Goal: Task Accomplishment & Management: Complete application form

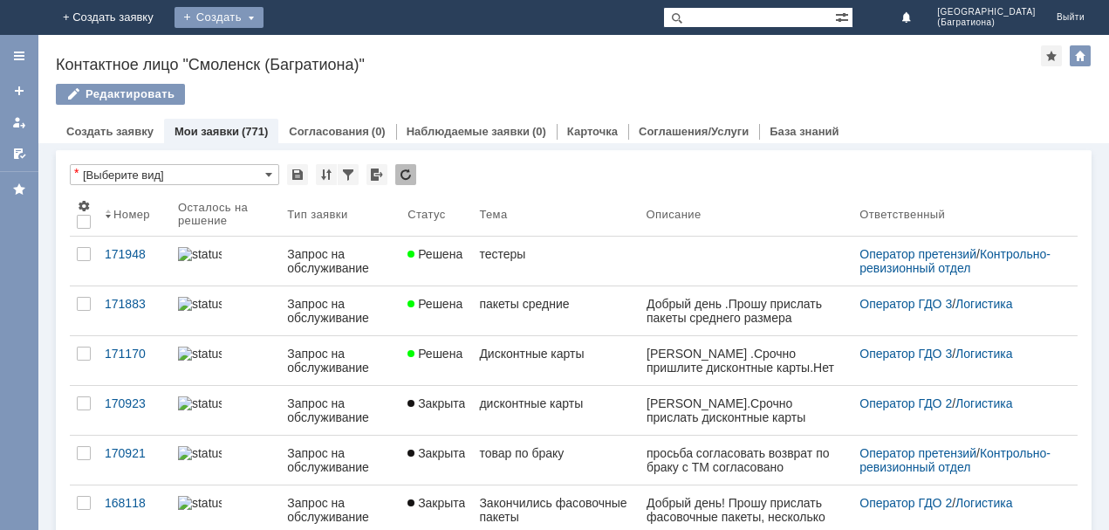
click at [264, 11] on div "Создать" at bounding box center [219, 17] width 89 height 21
click at [311, 49] on link "Заявка" at bounding box center [244, 52] width 133 height 21
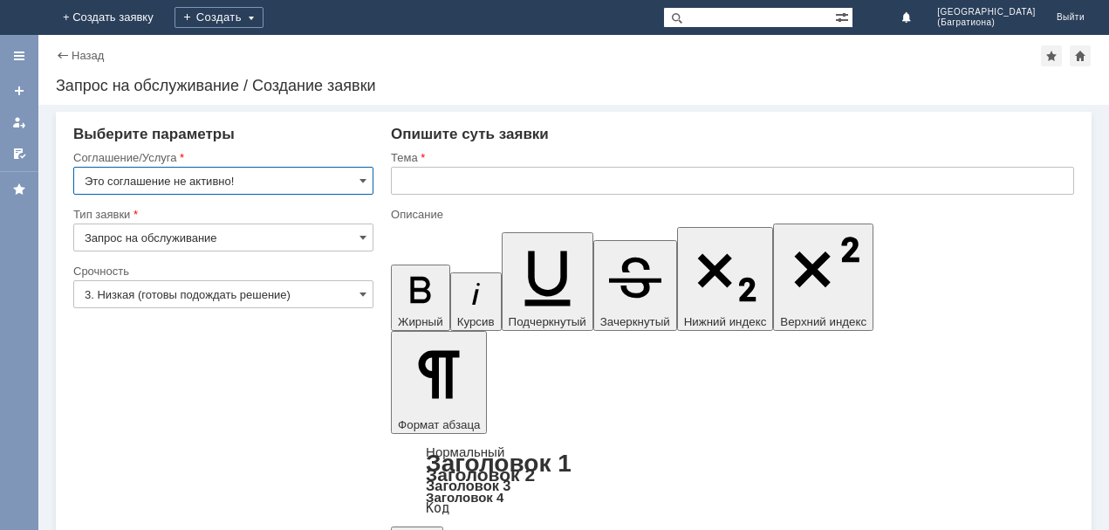
click at [369, 179] on input "Это соглашение не активно!" at bounding box center [223, 181] width 300 height 28
click at [363, 181] on span at bounding box center [363, 181] width 7 height 14
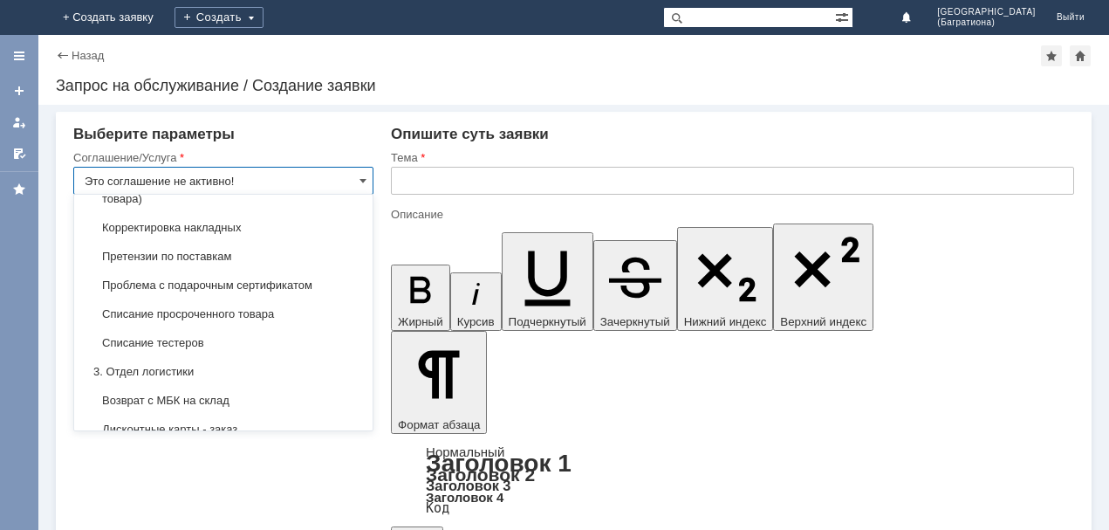
click at [263, 175] on input "Это соглашение не активно!" at bounding box center [223, 181] width 300 height 28
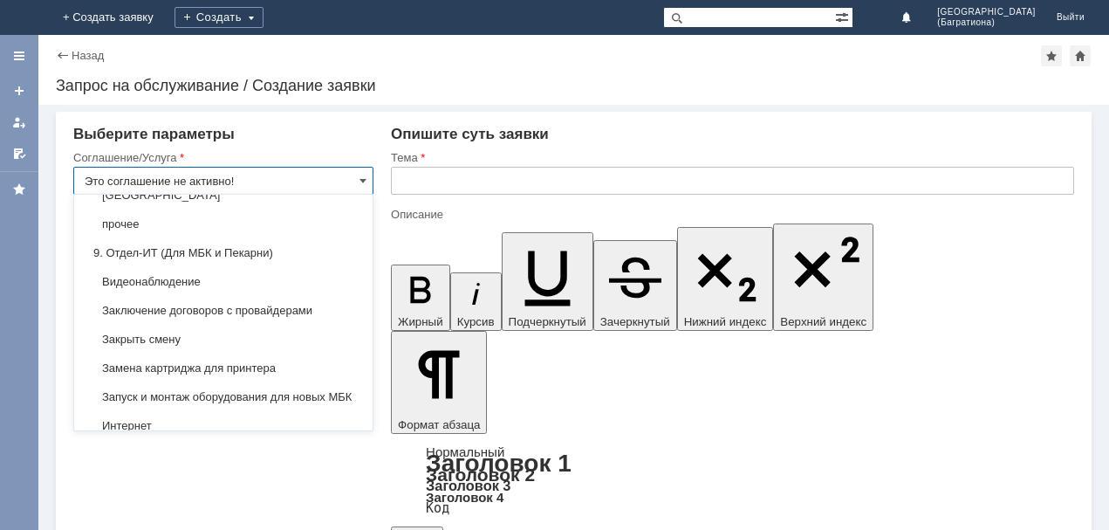
scroll to position [1681, 0]
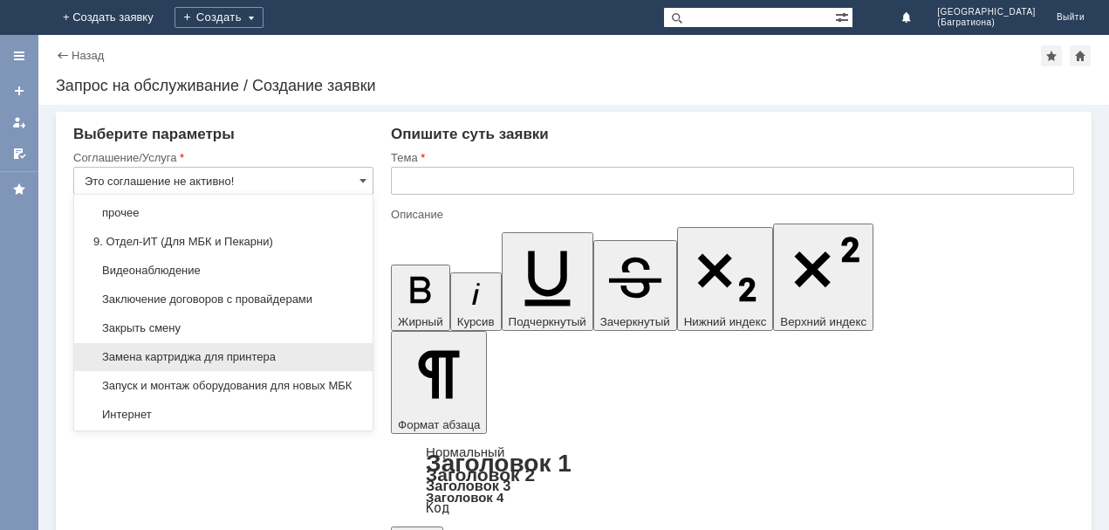
click at [257, 350] on div "Замена картриджа для принтера" at bounding box center [223, 357] width 298 height 28
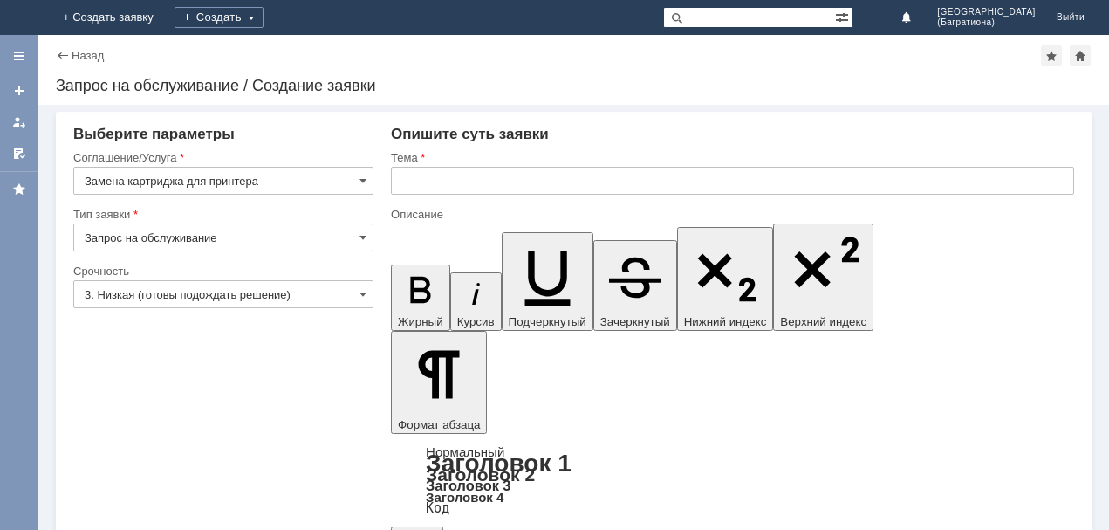
type input "Замена картриджа для принтера"
click at [367, 285] on input "3. Низкая (готовы подождать решение)" at bounding box center [223, 294] width 300 height 28
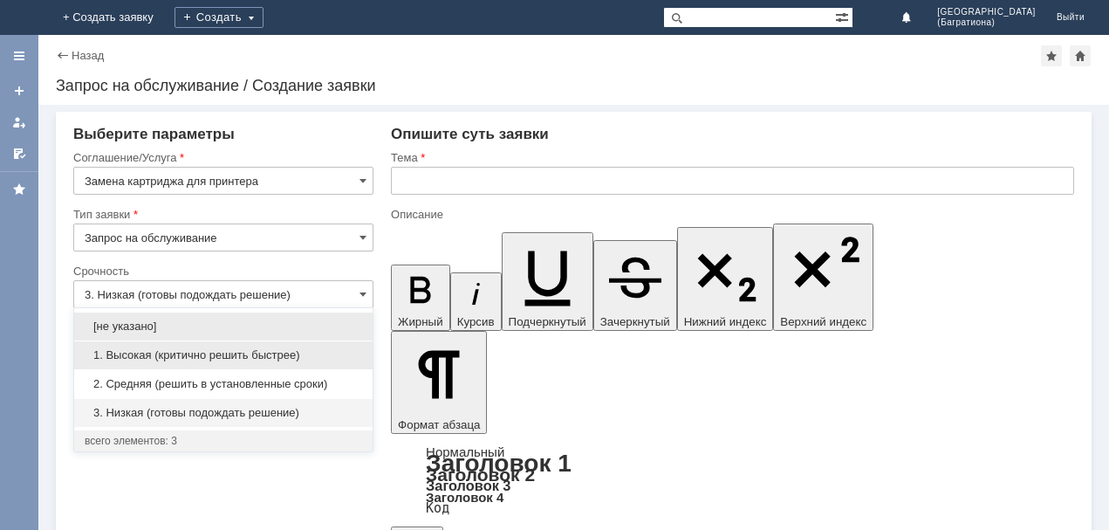
click at [283, 361] on span "1. Высокая (критично решить быстрее)" at bounding box center [224, 355] width 278 height 14
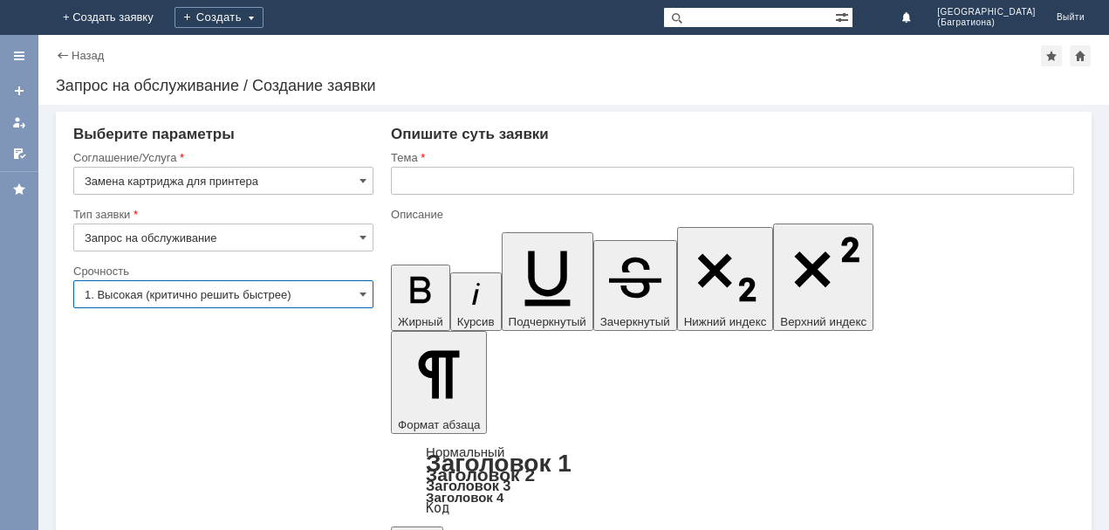
type input "1. Высокая (критично решить быстрее)"
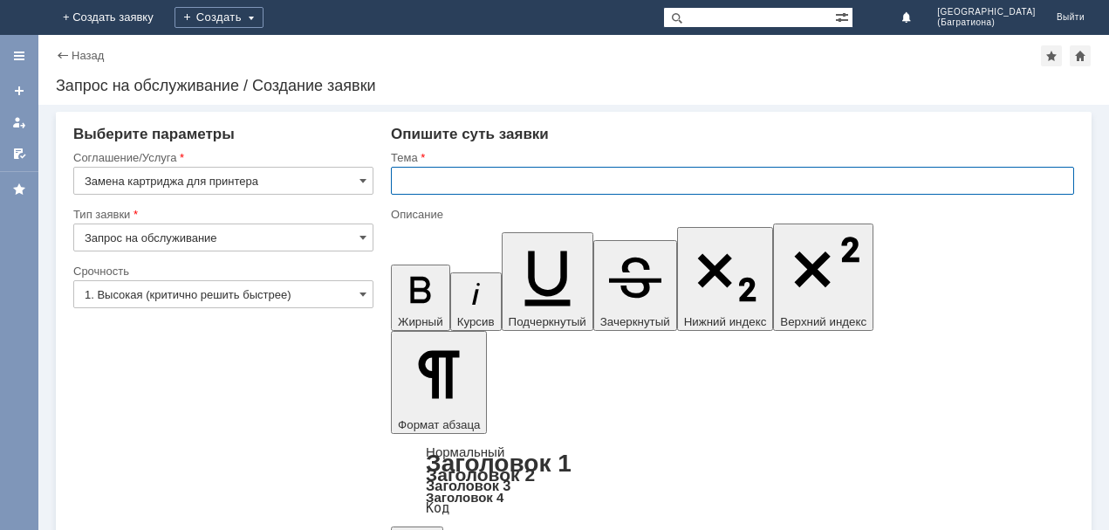
click at [461, 175] on input "text" at bounding box center [732, 181] width 683 height 28
type input "замена картриджа"
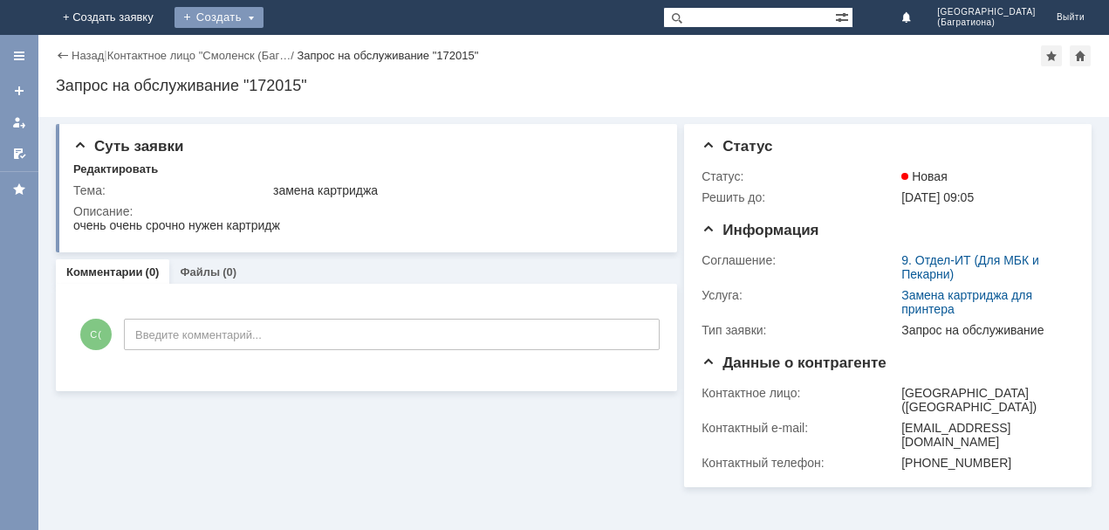
click at [264, 12] on div "Создать" at bounding box center [219, 17] width 89 height 21
click at [311, 47] on link "Заявка" at bounding box center [244, 52] width 133 height 21
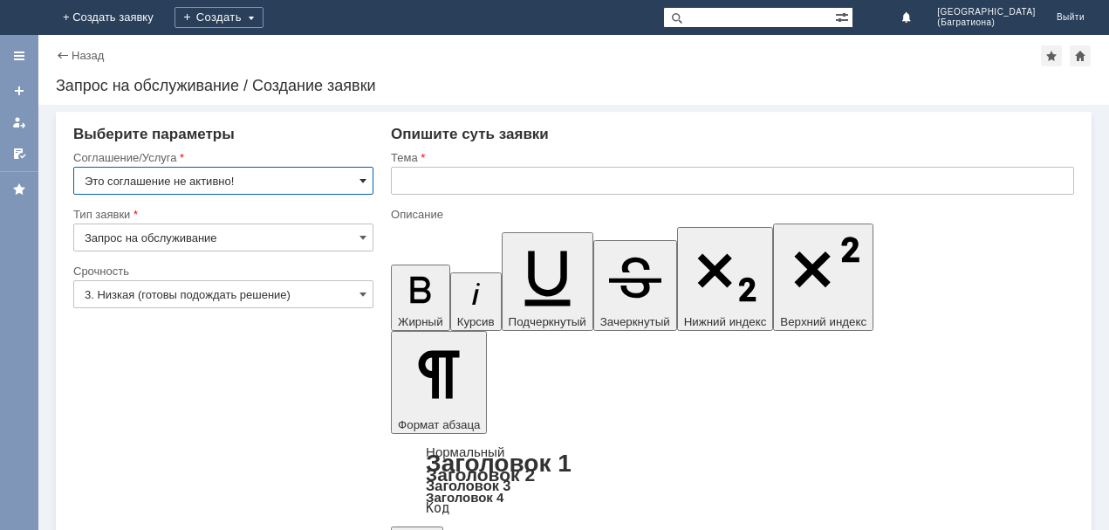
click at [360, 178] on span at bounding box center [363, 181] width 7 height 14
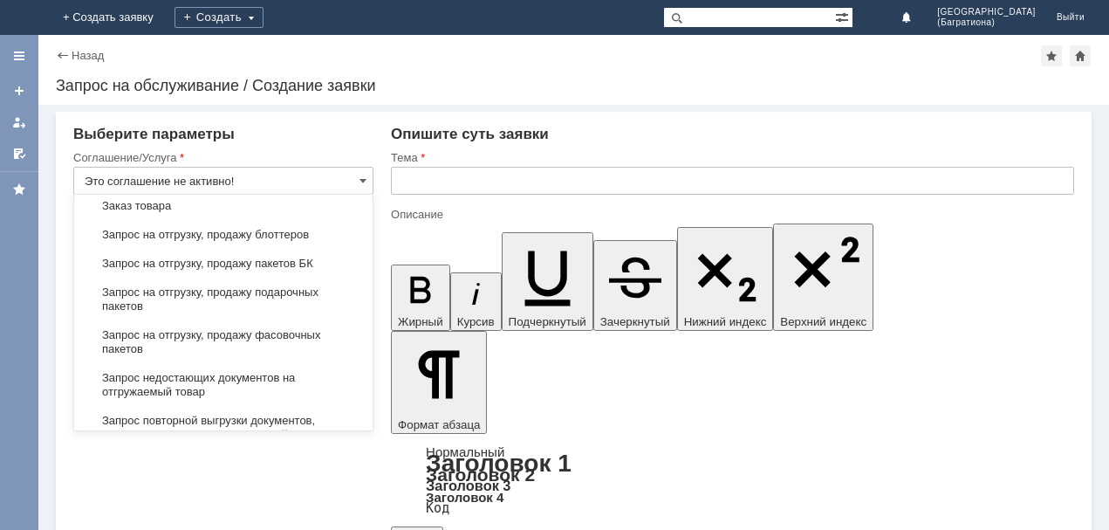
scroll to position [645, 0]
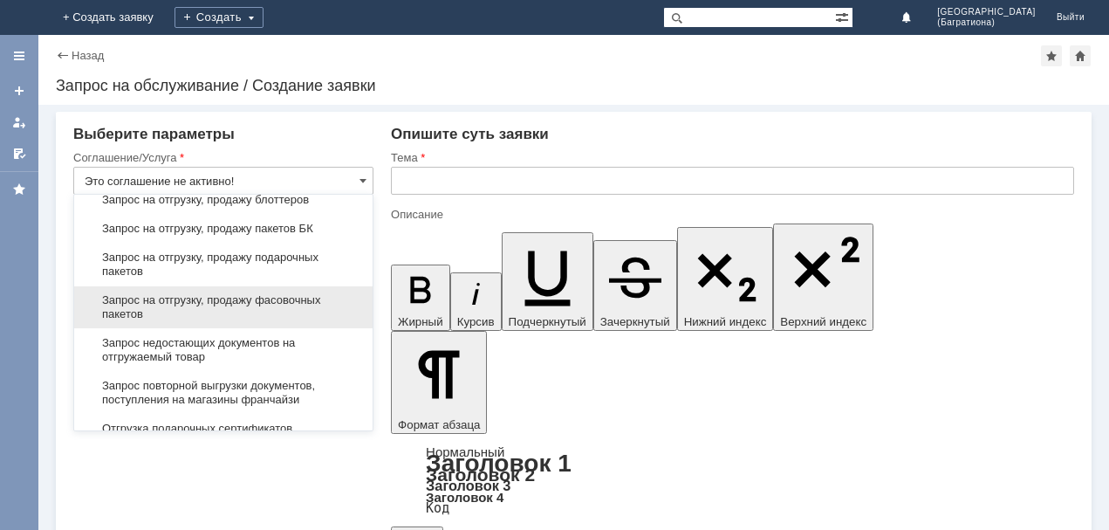
click at [320, 302] on span "Запрос на отгрузку, продажу фасовочных пакетов" at bounding box center [224, 307] width 278 height 28
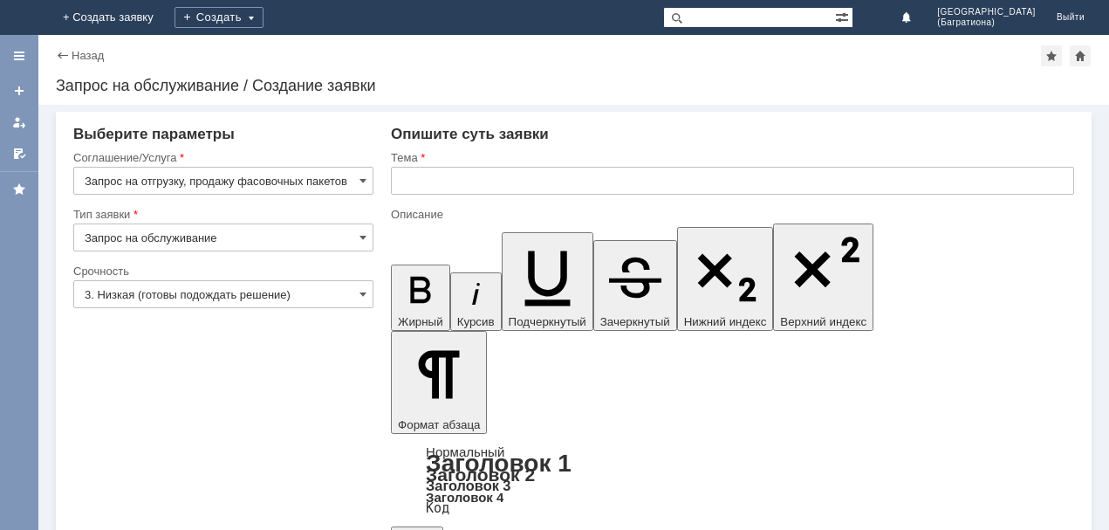
type input "Запрос на отгрузку, продажу фасовочных пакетов"
click at [320, 302] on input "3. Низкая (готовы подождать решение)" at bounding box center [223, 294] width 300 height 28
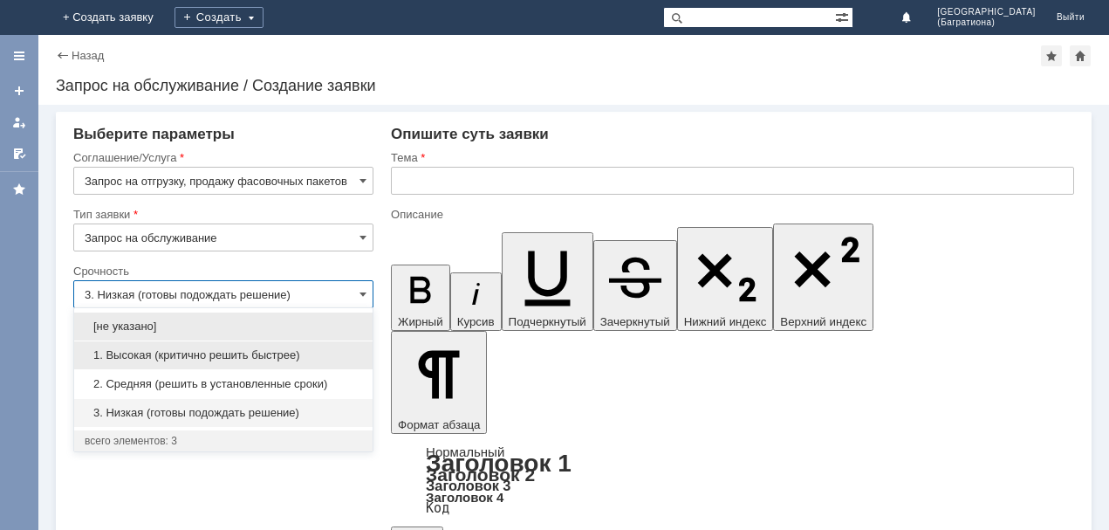
click at [282, 354] on span "1. Высокая (критично решить быстрее)" at bounding box center [224, 355] width 278 height 14
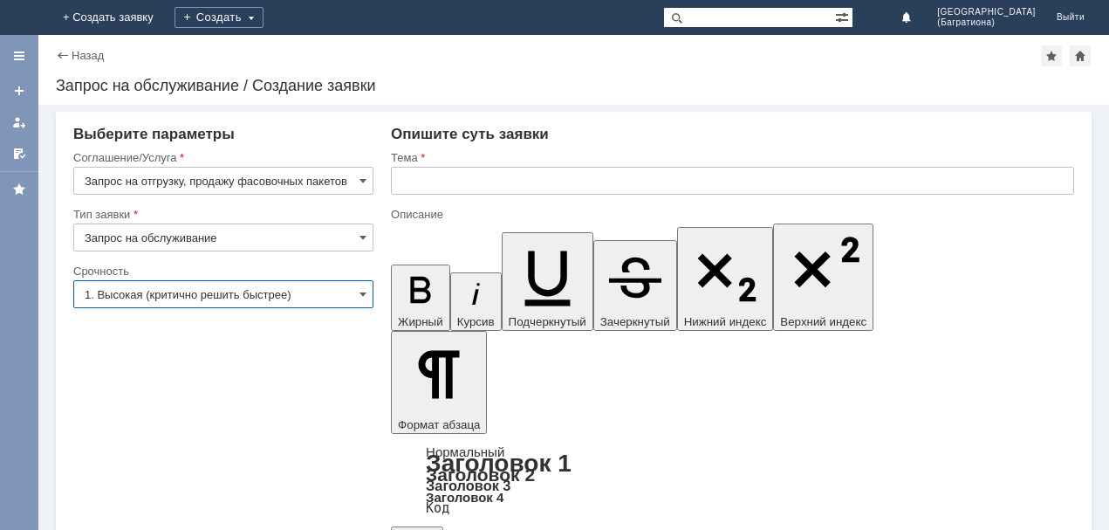
type input "1. Высокая (критично решить быстрее)"
click at [428, 175] on input "text" at bounding box center [732, 181] width 683 height 28
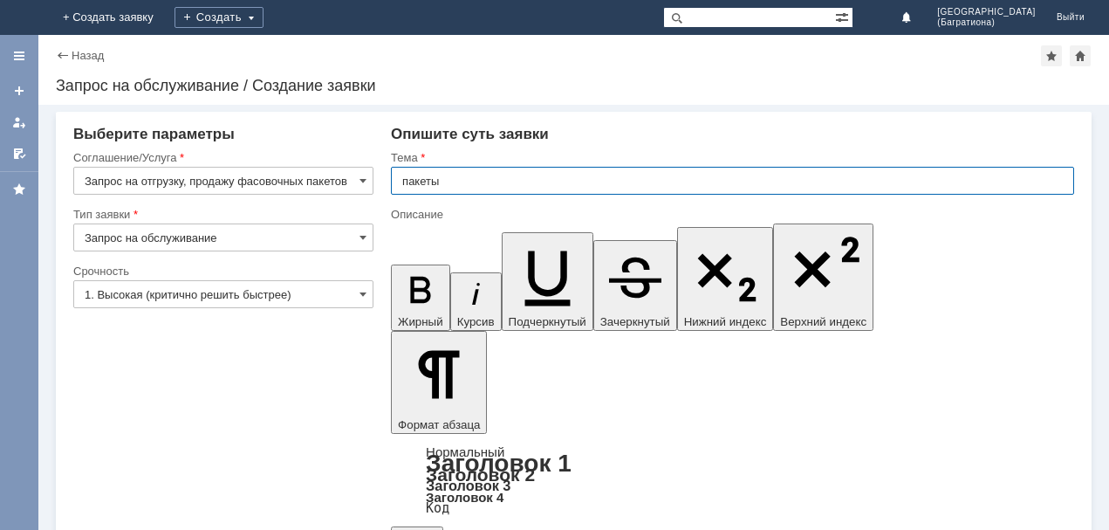
type input "пакеты"
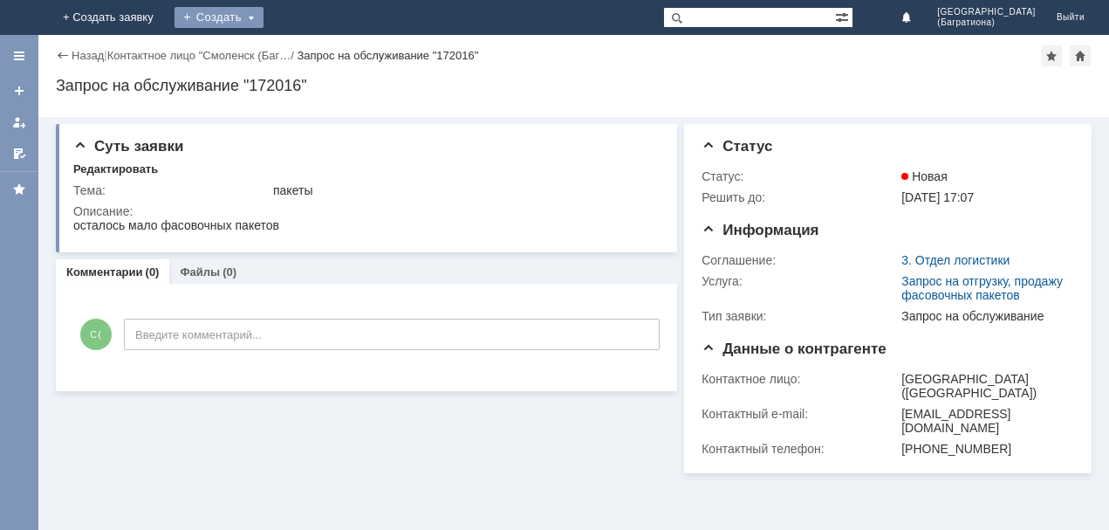
click at [264, 12] on div "Создать" at bounding box center [219, 17] width 89 height 21
click at [311, 58] on link "Заявка" at bounding box center [244, 52] width 133 height 21
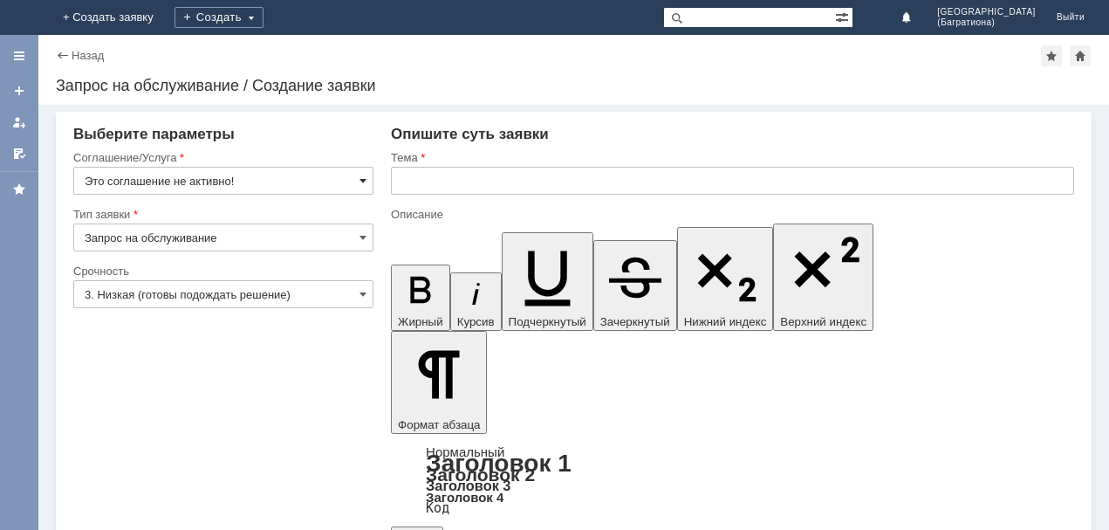
click at [360, 182] on span at bounding box center [363, 181] width 7 height 14
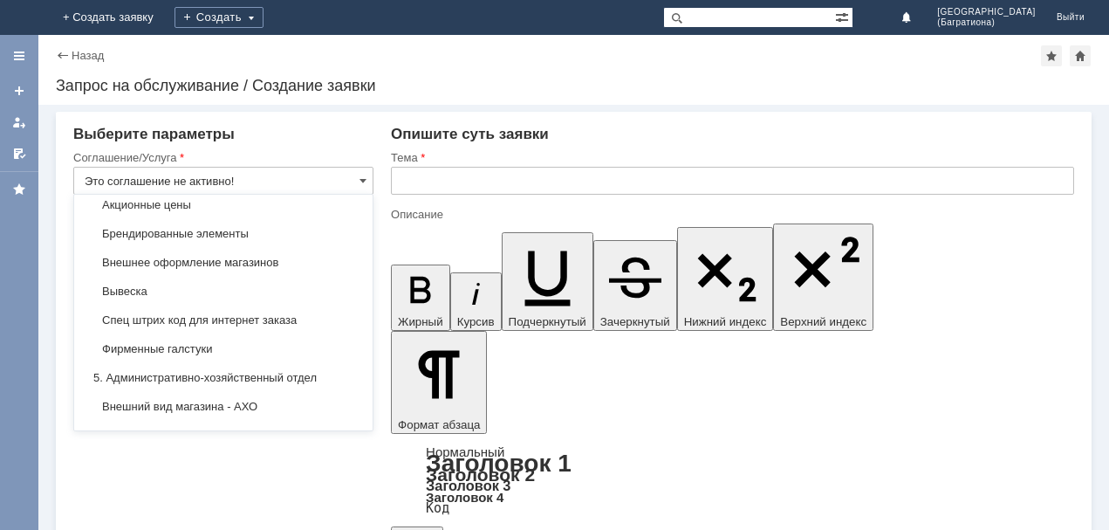
scroll to position [1134, 0]
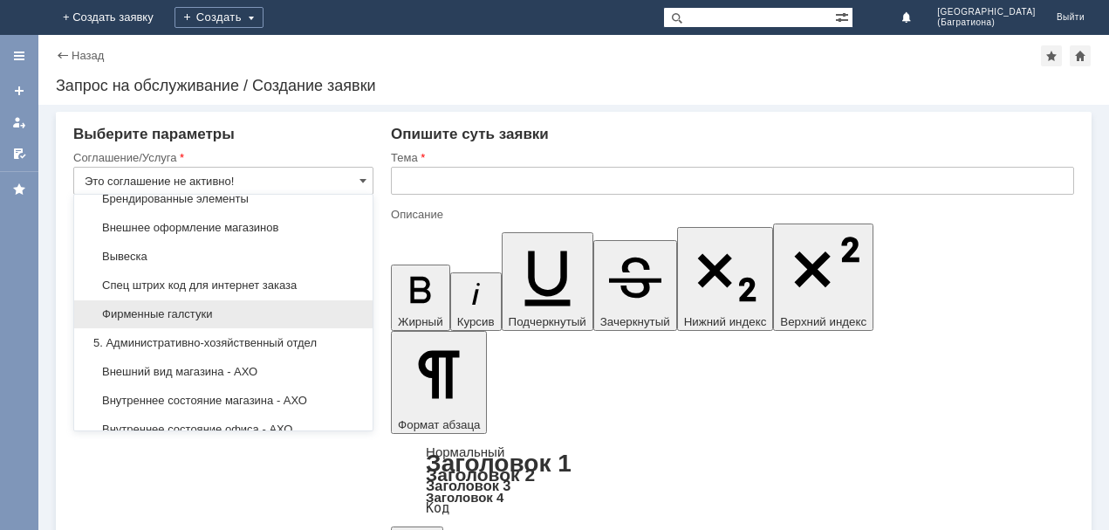
click at [229, 312] on span "Фирменные галстуки" at bounding box center [224, 314] width 278 height 14
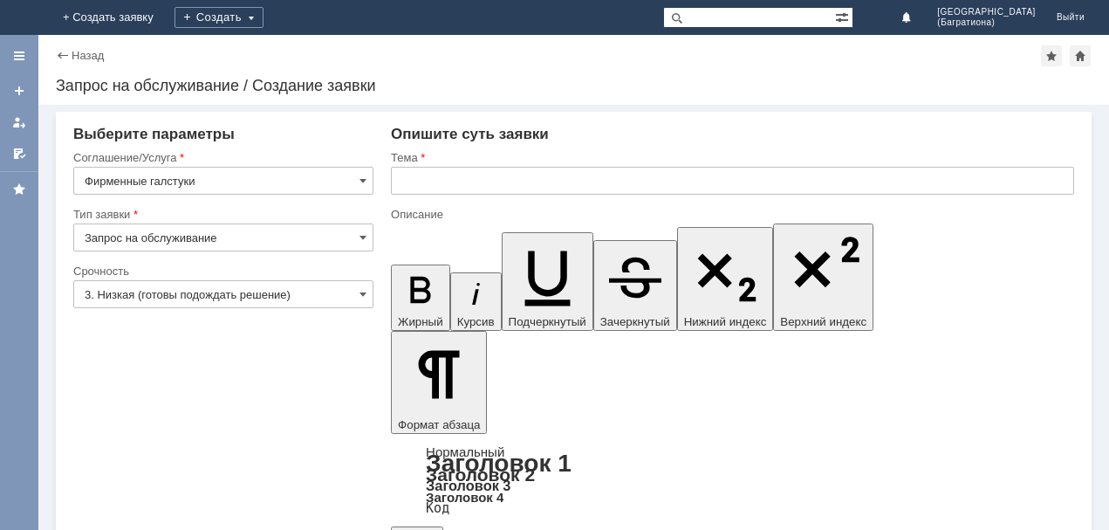
type input "Фирменные галстуки"
click at [365, 291] on span at bounding box center [363, 294] width 7 height 14
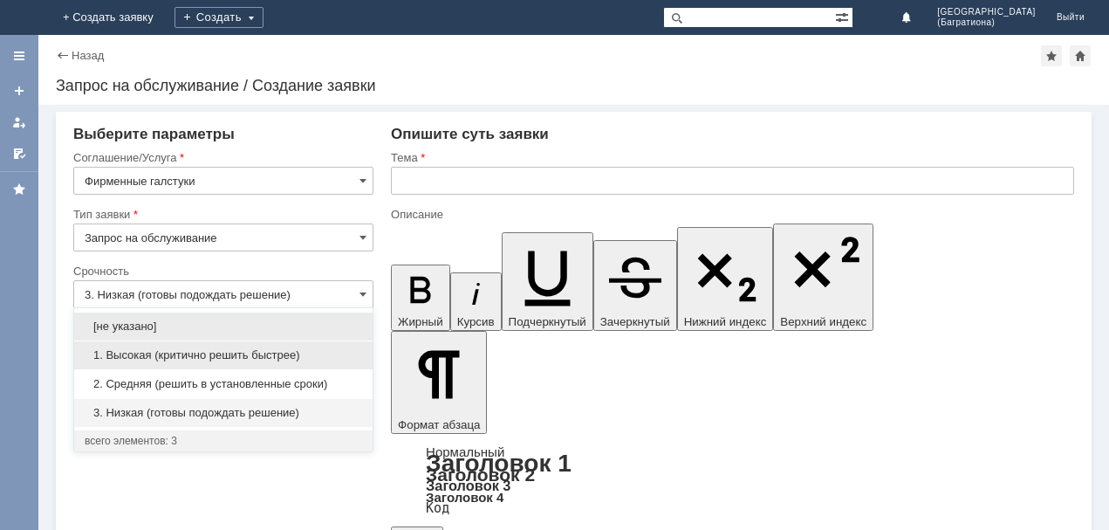
click at [277, 357] on span "1. Высокая (критично решить быстрее)" at bounding box center [224, 355] width 278 height 14
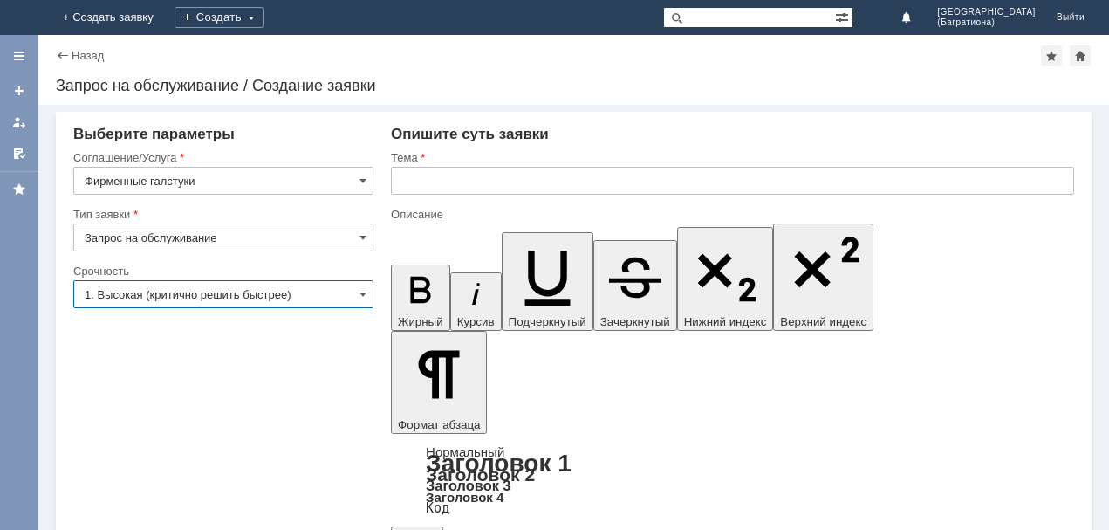
type input "1. Высокая (критично решить быстрее)"
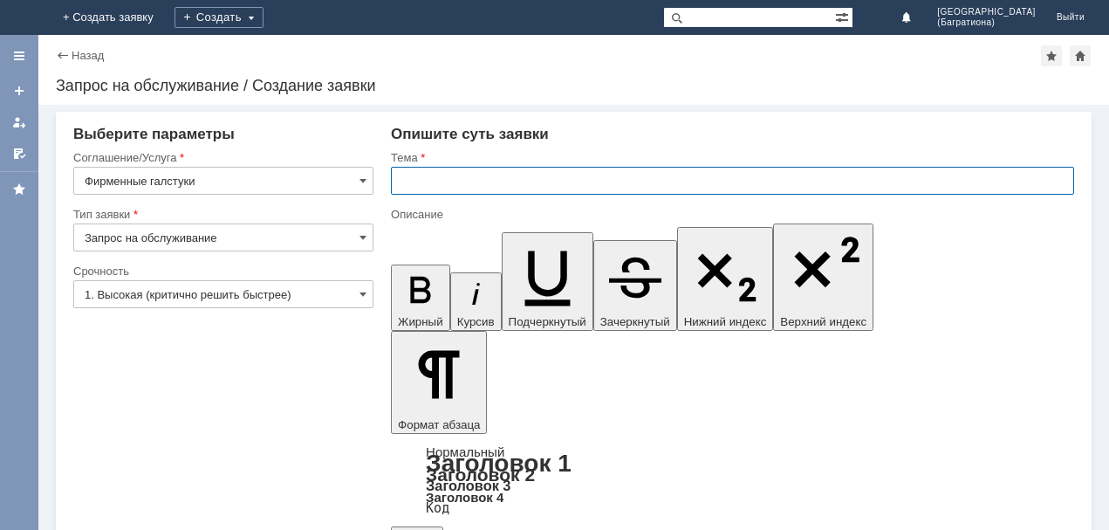
click at [452, 182] on input "text" at bounding box center [732, 181] width 683 height 28
type input "галстук"
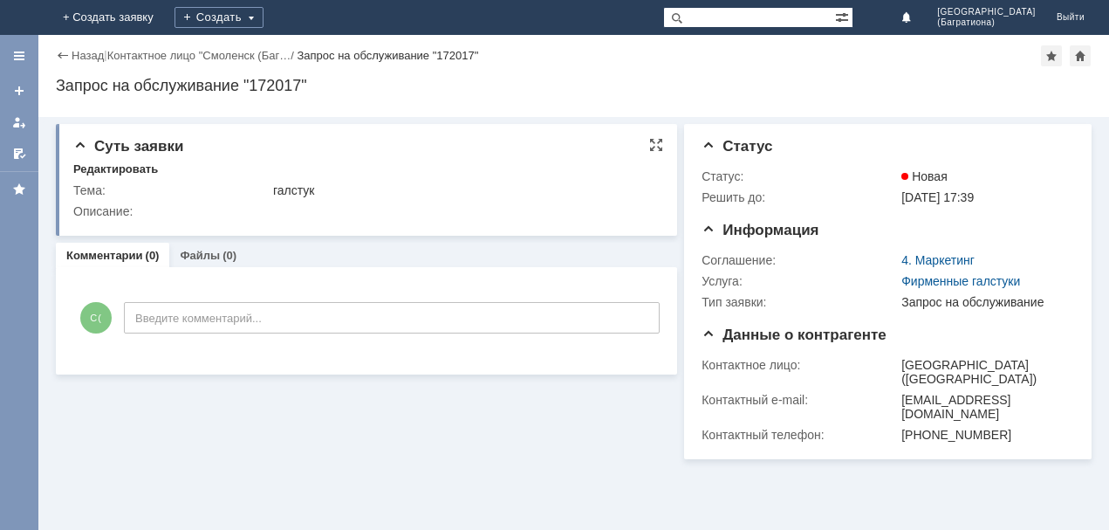
click at [302, 200] on td "галстук" at bounding box center [463, 190] width 387 height 21
click at [650, 140] on div at bounding box center [656, 145] width 14 height 14
click at [278, 12] on div "Создать" at bounding box center [233, 17] width 89 height 21
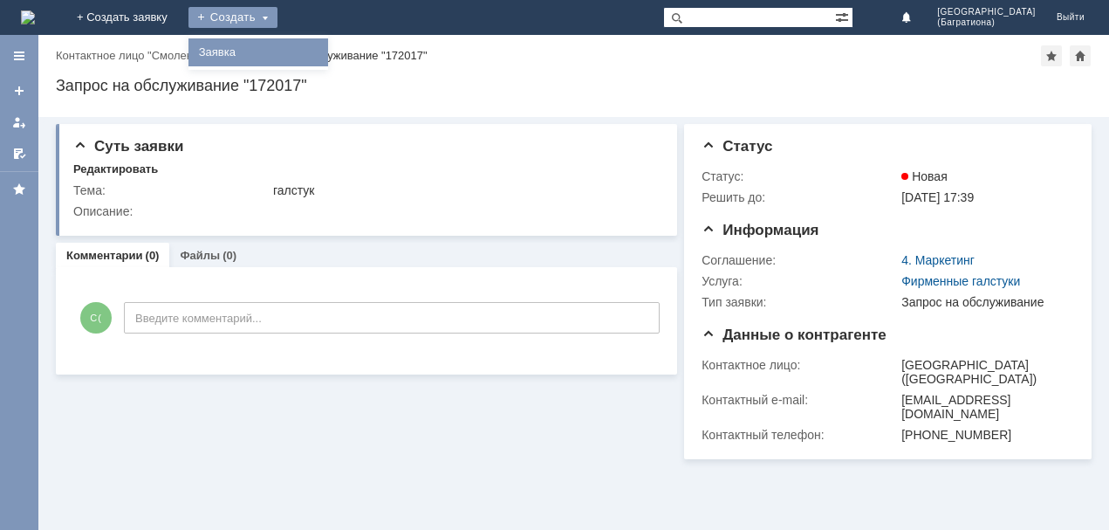
click at [325, 46] on link "Заявка" at bounding box center [258, 52] width 133 height 21
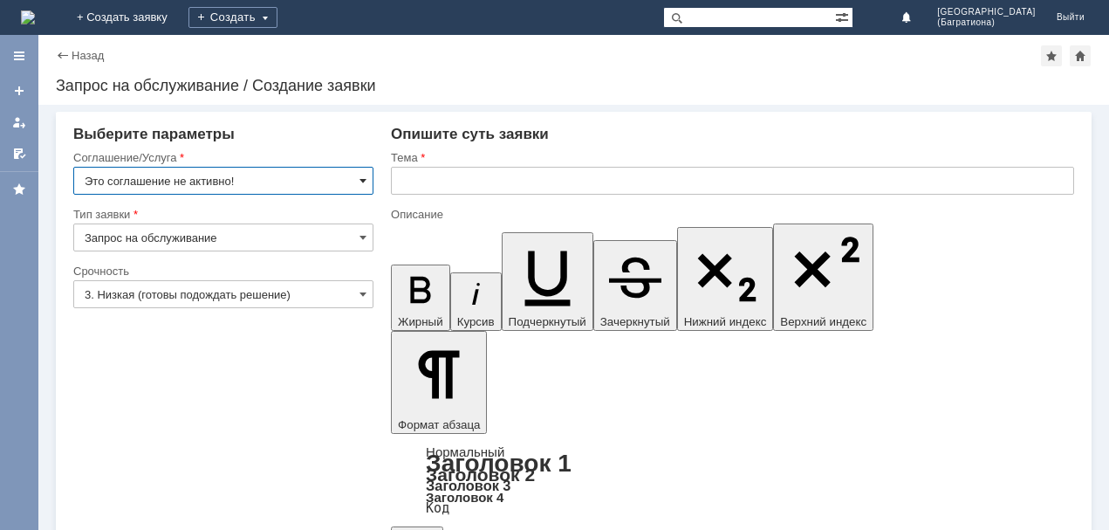
click at [361, 179] on span at bounding box center [363, 181] width 7 height 14
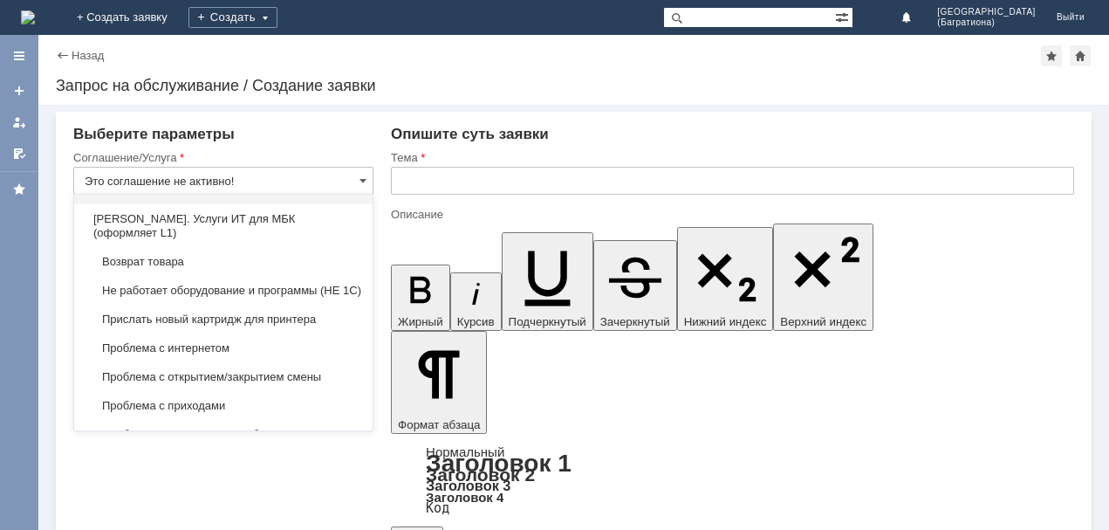
scroll to position [4411, 0]
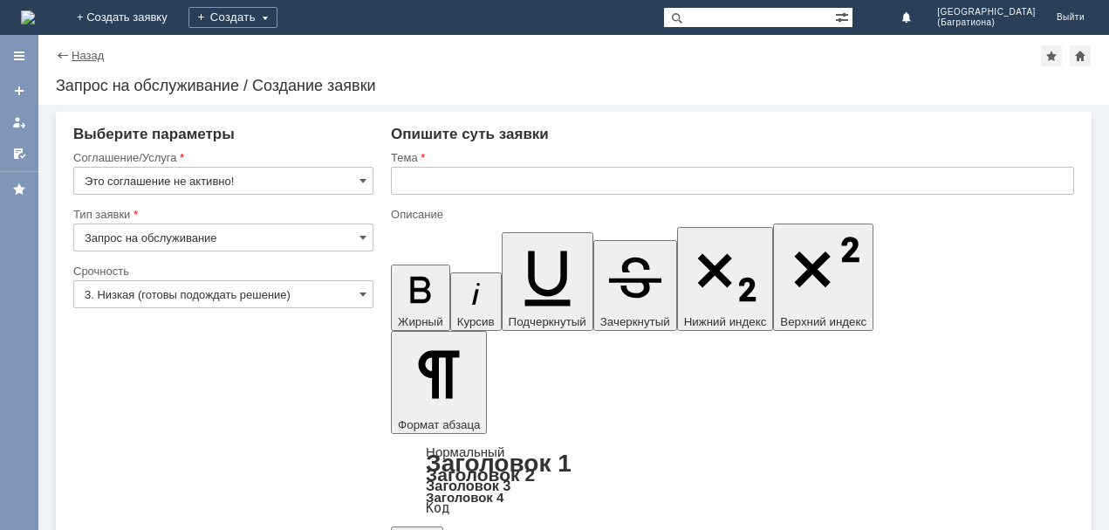
click at [73, 58] on link "Назад" at bounding box center [88, 55] width 32 height 13
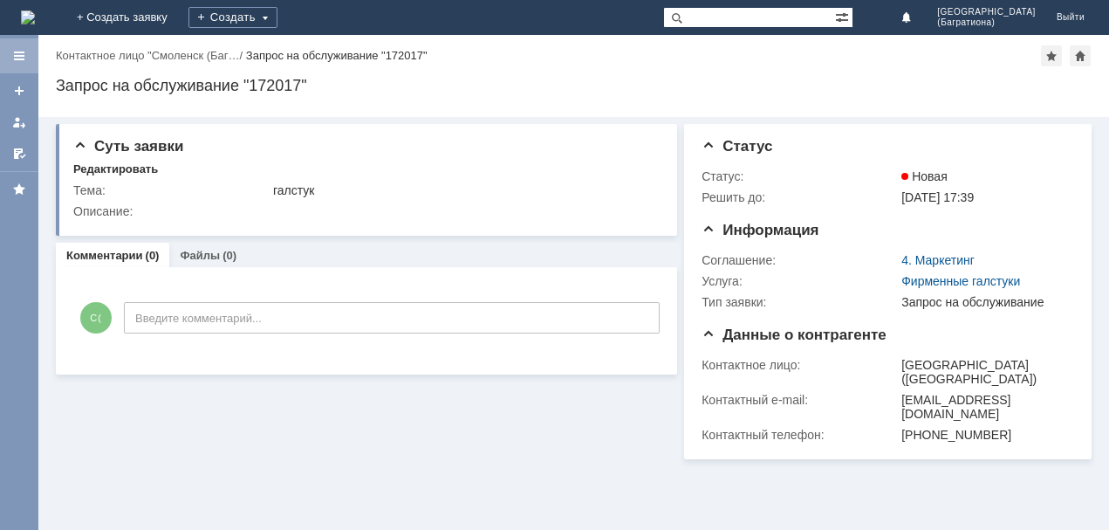
click at [21, 51] on div at bounding box center [19, 56] width 14 height 14
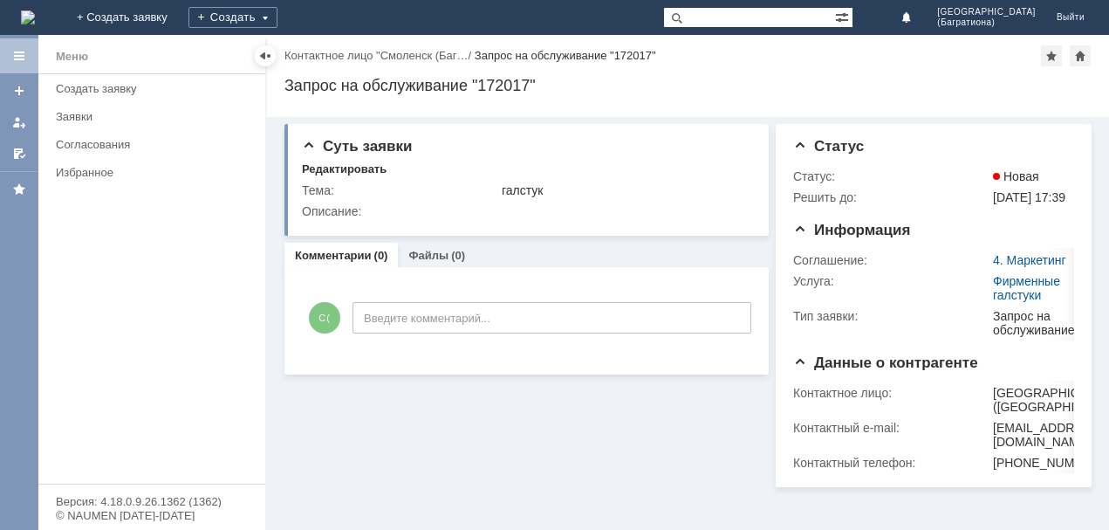
click at [35, 18] on img at bounding box center [28, 17] width 14 height 14
